Goal: Task Accomplishment & Management: Manage account settings

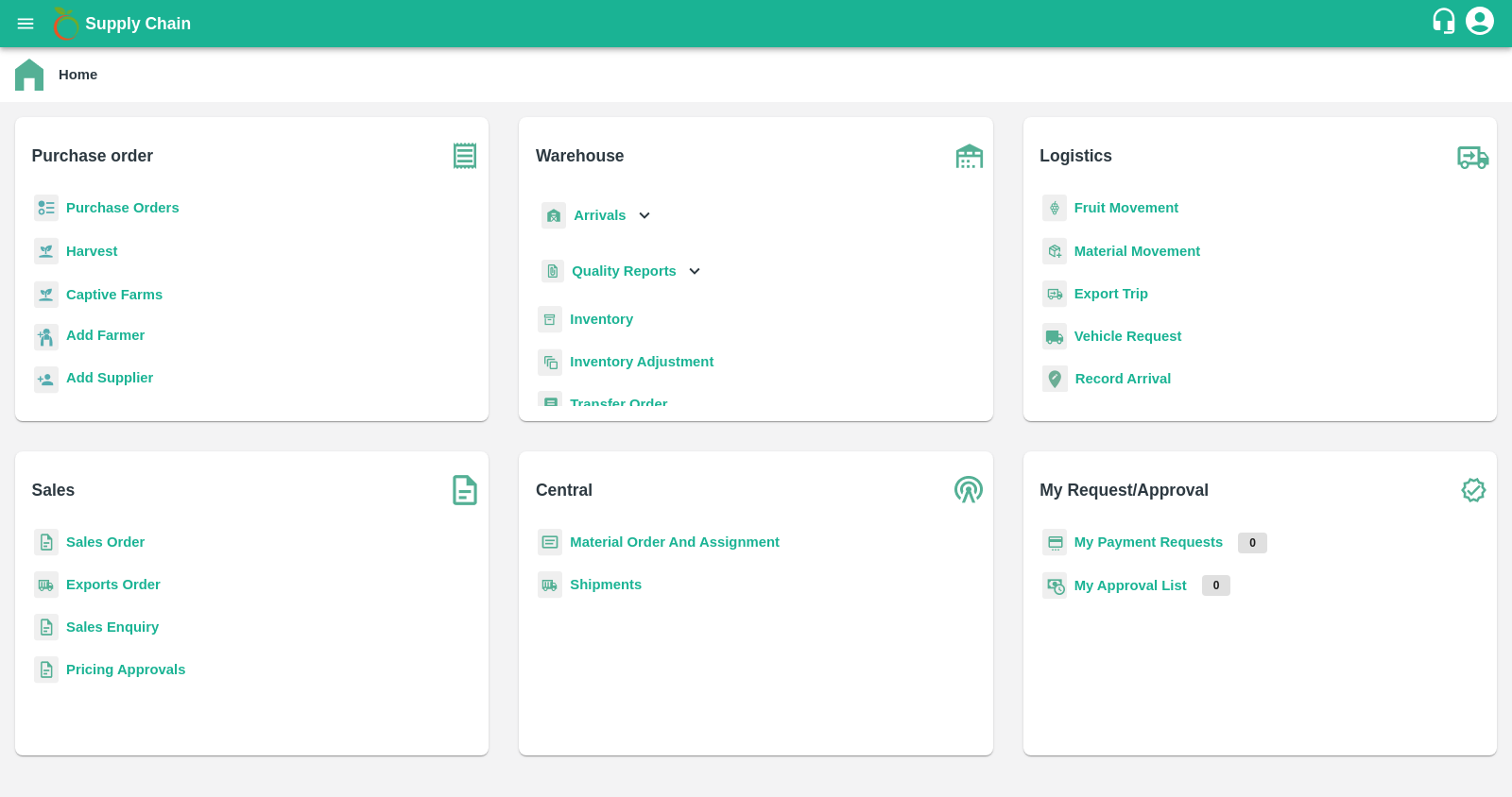
click at [129, 545] on b "Sales Order" at bounding box center [105, 541] width 78 height 15
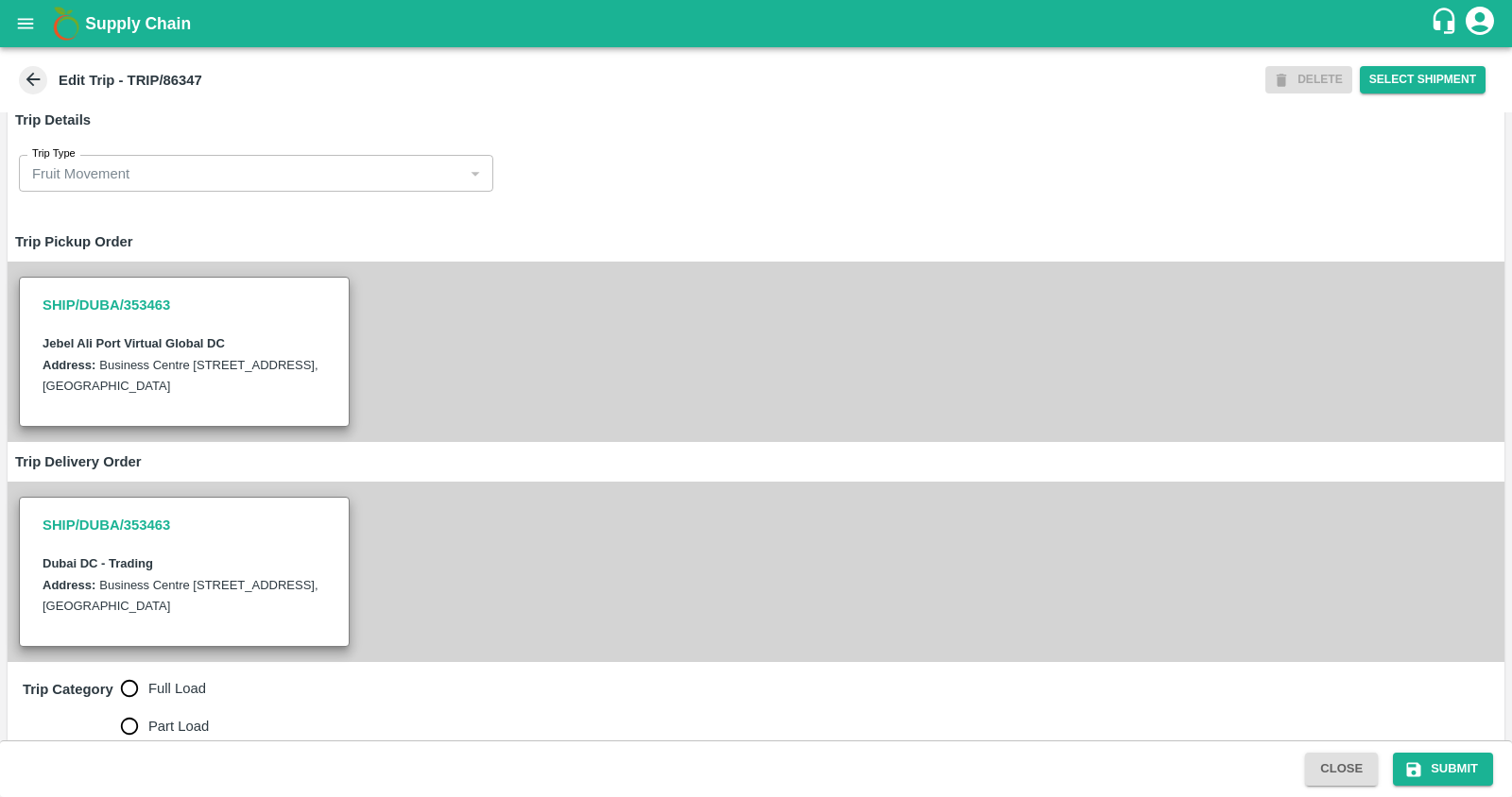
scroll to position [298, 0]
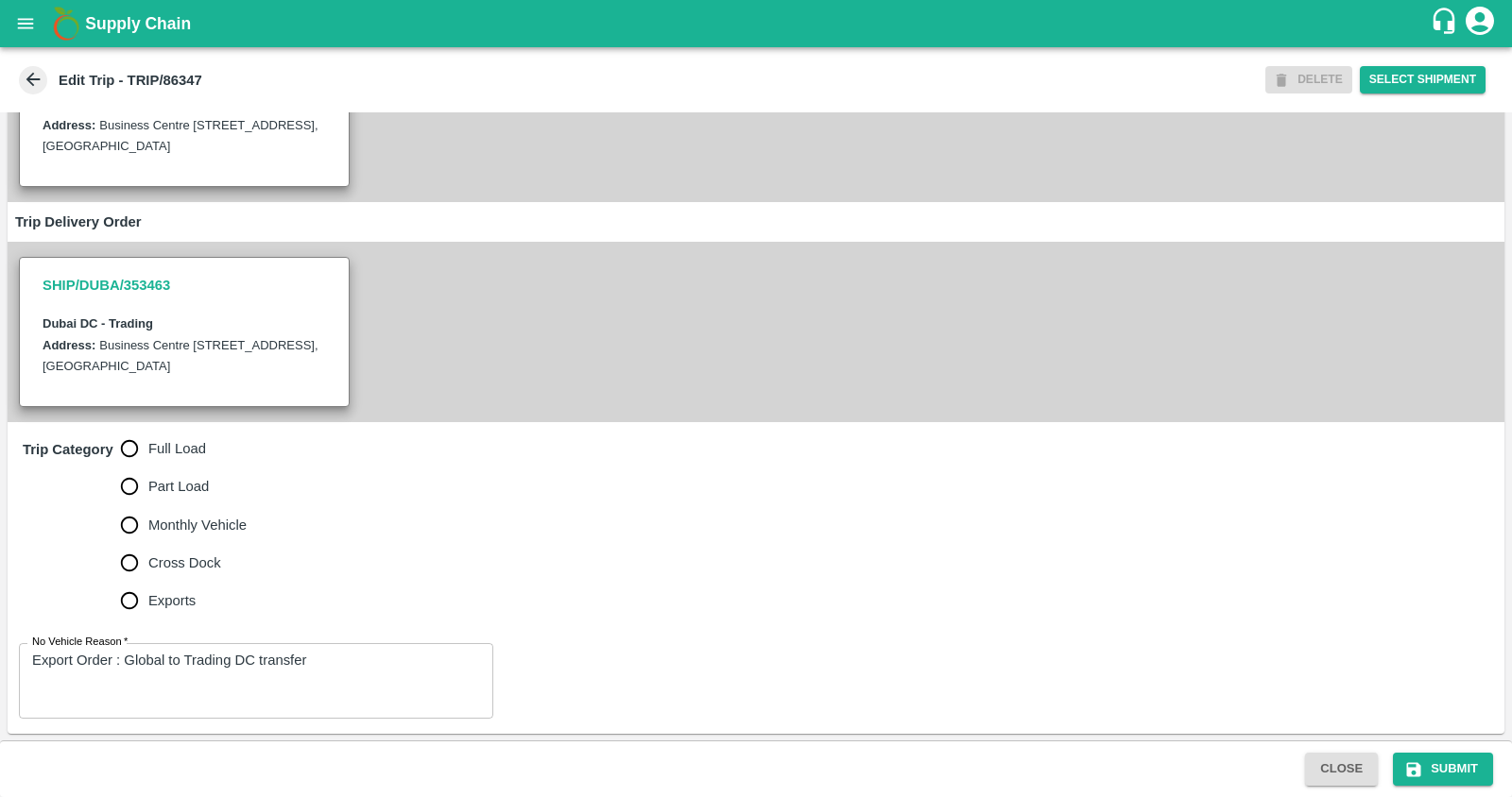
click at [159, 602] on span "Exports" at bounding box center [173, 601] width 48 height 21
click at [149, 602] on input "Exports" at bounding box center [129, 601] width 38 height 38
radio input "true"
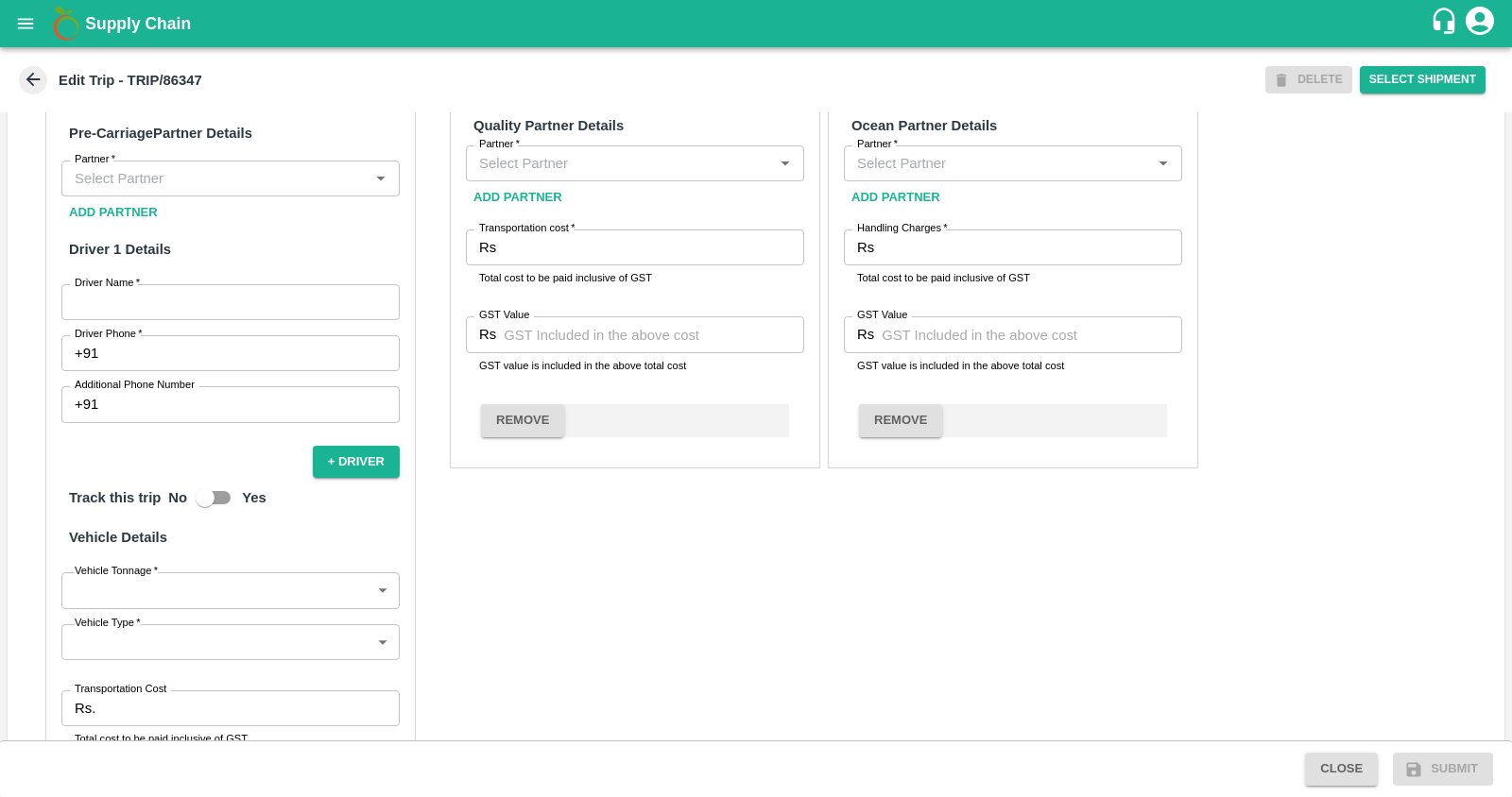
scroll to position [1078, 0]
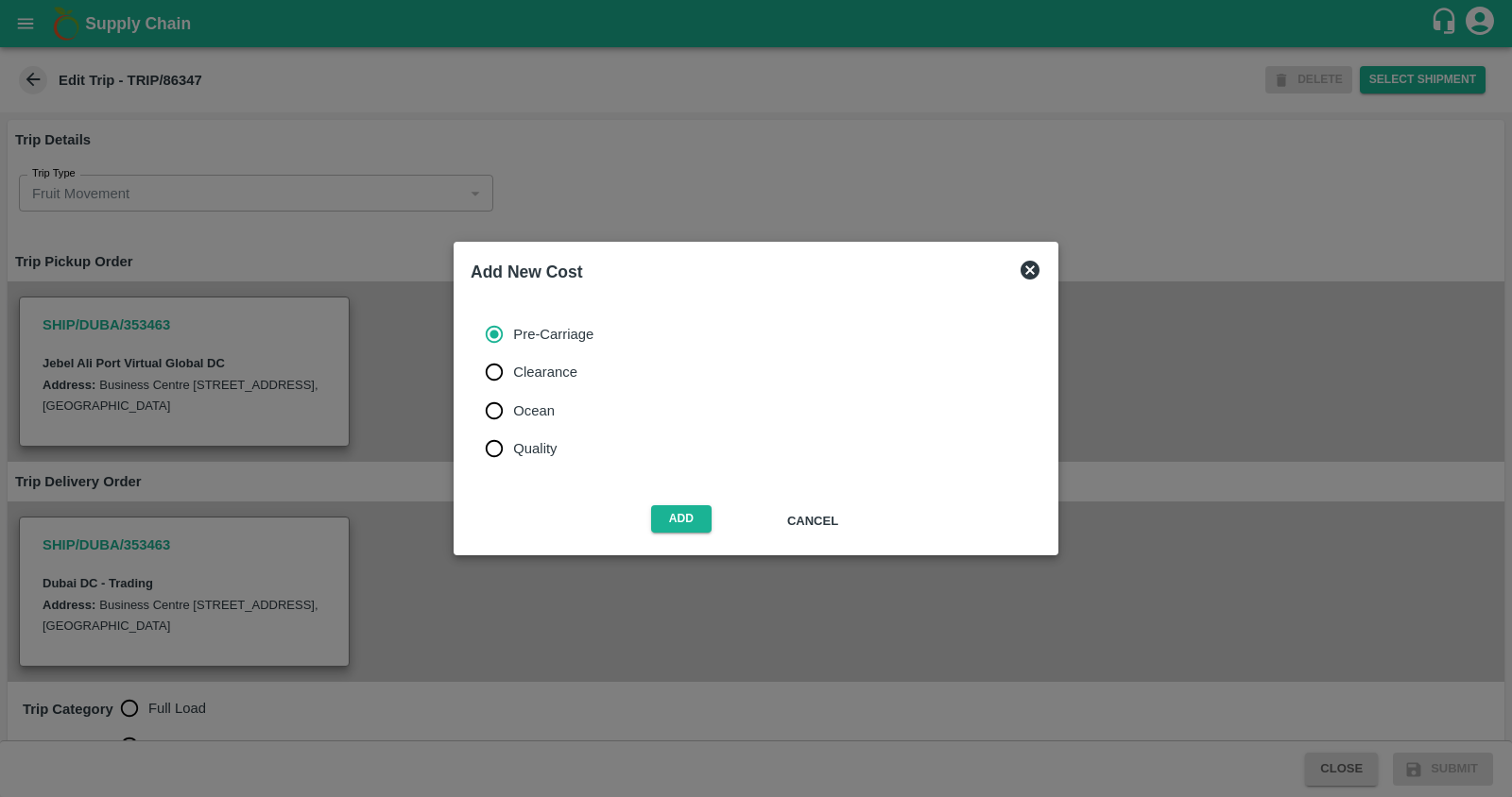
scroll to position [1035, 0]
